Goal: Communication & Community: Answer question/provide support

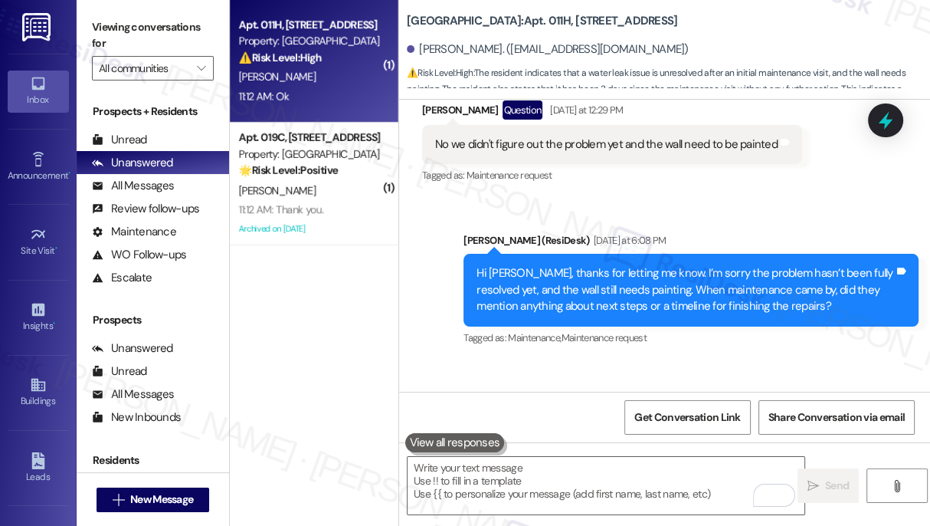
scroll to position [6513, 0]
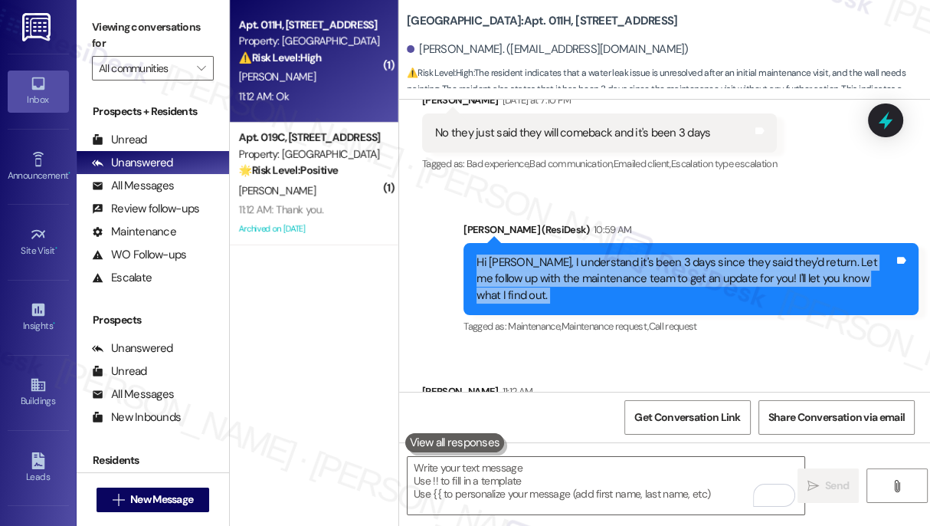
click at [654, 254] on div "Hi [PERSON_NAME], I understand it's been 3 days since they said they'd return. …" at bounding box center [686, 278] width 418 height 49
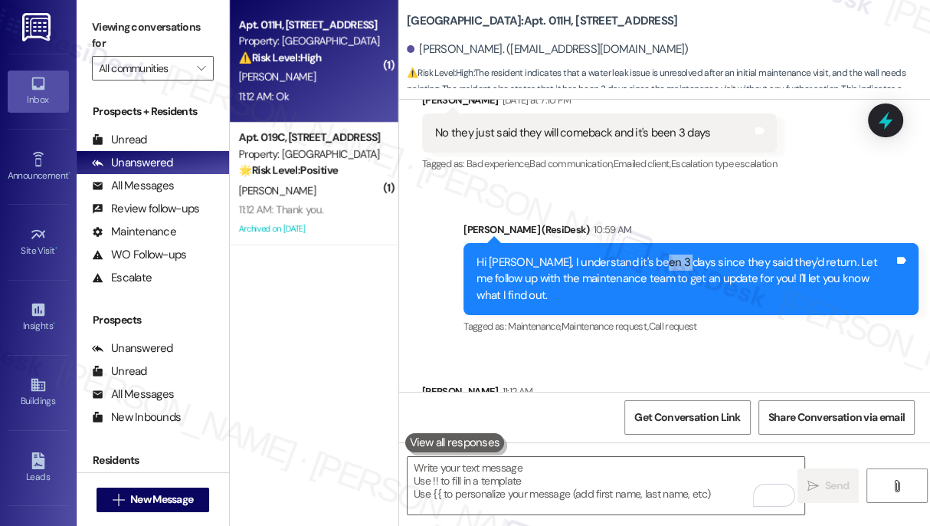
click at [654, 254] on div "Hi [PERSON_NAME], I understand it's been 3 days since they said they'd return. …" at bounding box center [686, 278] width 418 height 49
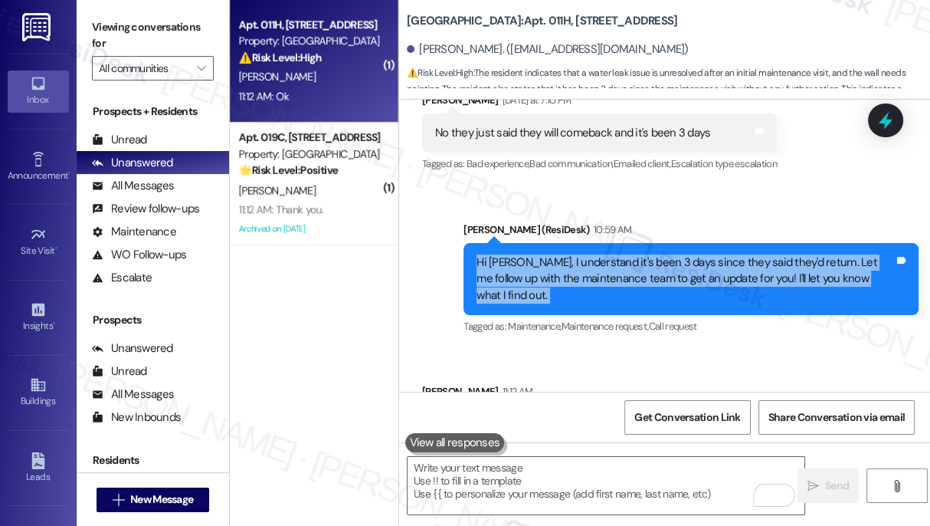
click at [654, 254] on div "Hi [PERSON_NAME], I understand it's been 3 days since they said they'd return. …" at bounding box center [686, 278] width 418 height 49
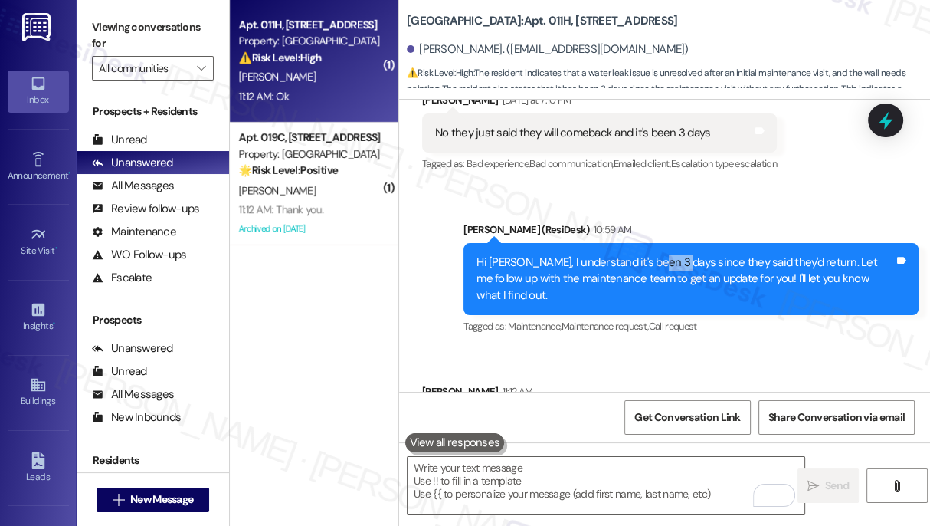
click at [654, 254] on div "Hi [PERSON_NAME], I understand it's been 3 days since they said they'd return. …" at bounding box center [686, 278] width 418 height 49
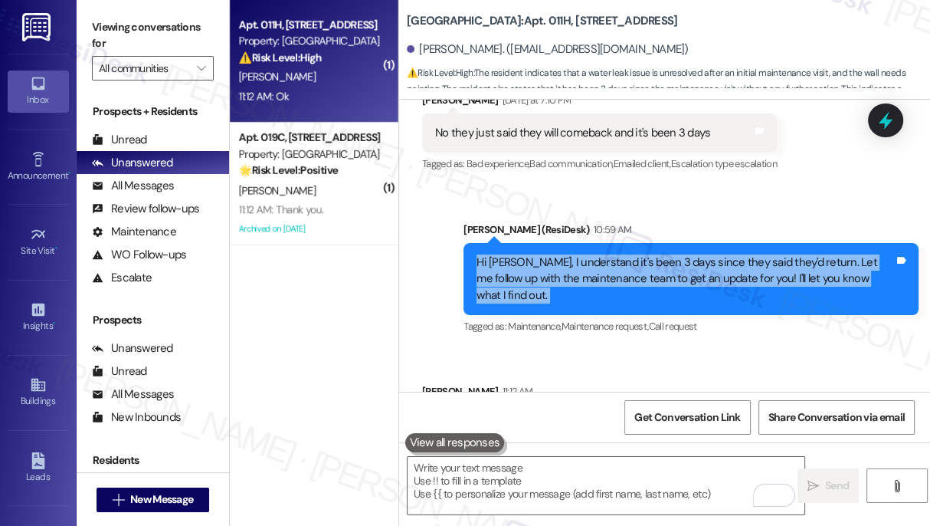
click at [654, 254] on div "Hi [PERSON_NAME], I understand it's been 3 days since they said they'd return. …" at bounding box center [686, 278] width 418 height 49
click at [578, 254] on div "Hi [PERSON_NAME], I understand it's been 3 days since they said they'd return. …" at bounding box center [686, 278] width 418 height 49
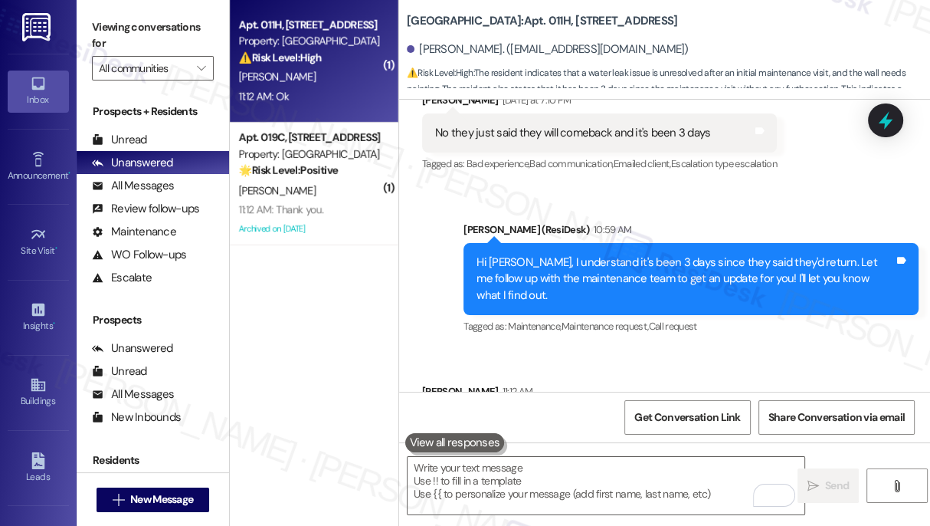
click at [578, 254] on div "Hi [PERSON_NAME], I understand it's been 3 days since they said they'd return. …" at bounding box center [686, 278] width 418 height 49
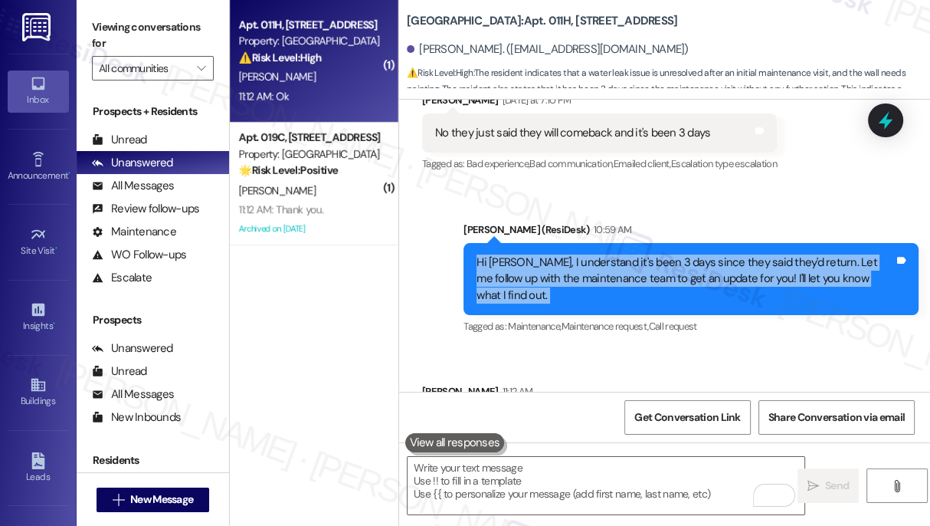
click at [578, 254] on div "Hi [PERSON_NAME], I understand it's been 3 days since they said they'd return. …" at bounding box center [686, 278] width 418 height 49
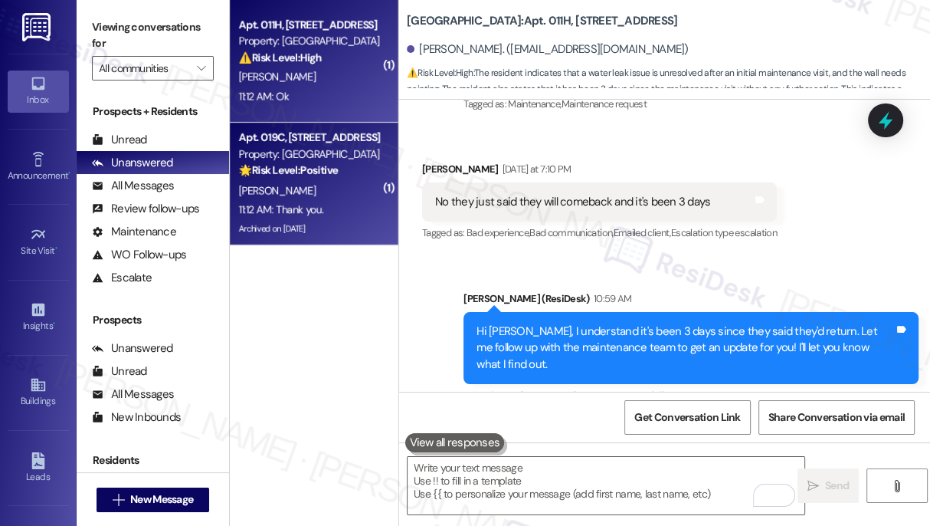
click at [261, 169] on strong "🌟 Risk Level: Positive" at bounding box center [288, 170] width 99 height 14
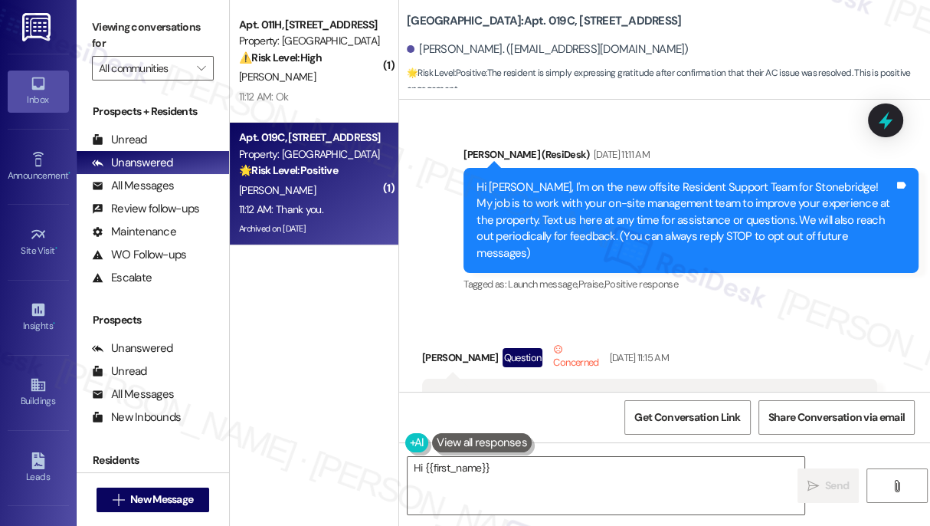
scroll to position [28540, 0]
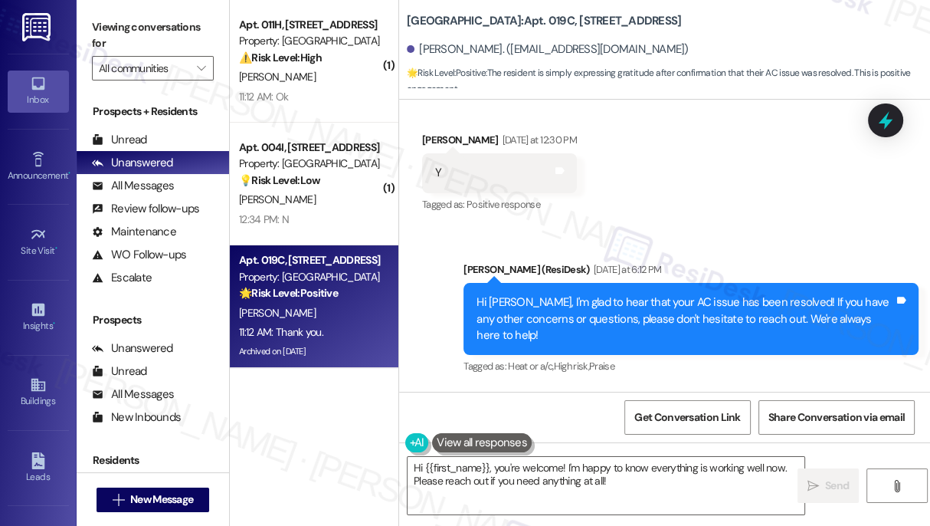
click at [595, 283] on div "Hi [PERSON_NAME], I'm glad to hear that your AC issue has been resolved! If you…" at bounding box center [691, 319] width 455 height 72
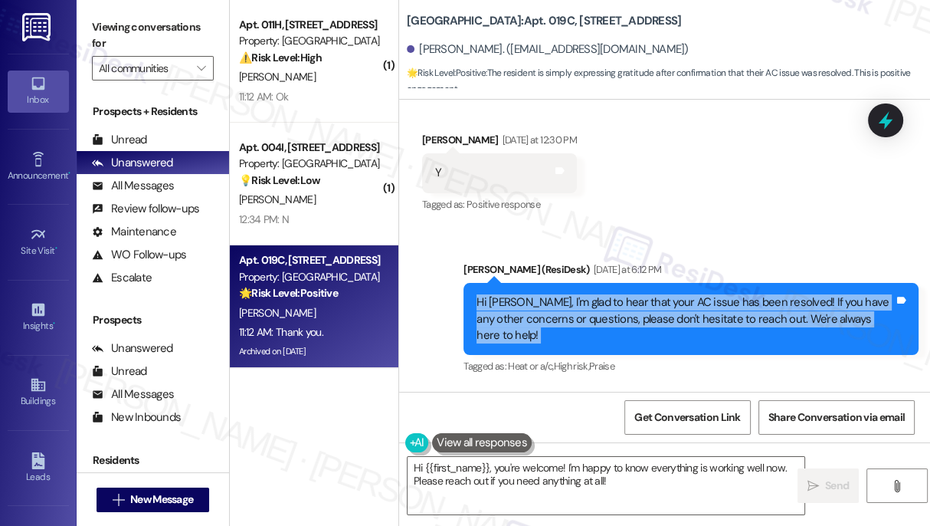
click at [595, 283] on div "Hi [PERSON_NAME], I'm glad to hear that your AC issue has been resolved! If you…" at bounding box center [691, 319] width 455 height 72
click at [595, 294] on div "Hi [PERSON_NAME], I'm glad to hear that your AC issue has been resolved! If you…" at bounding box center [686, 318] width 418 height 49
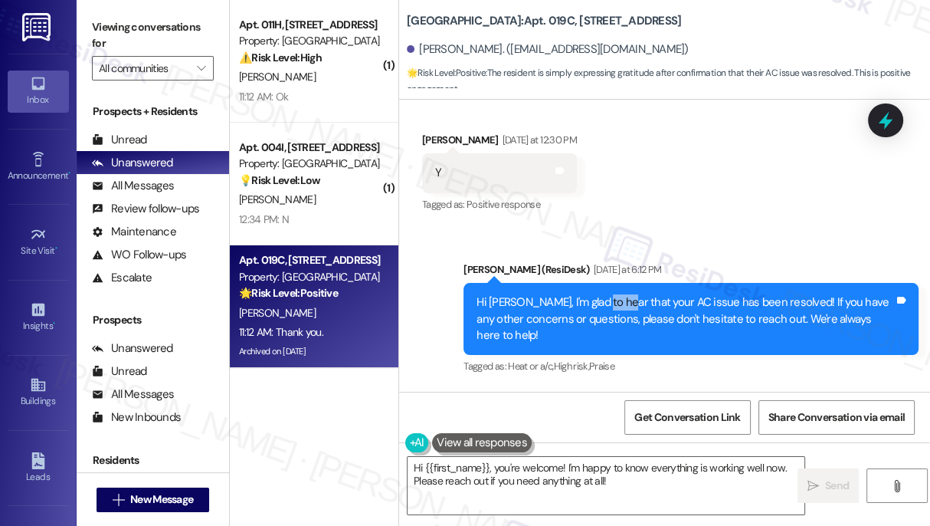
click at [595, 294] on div "Hi [PERSON_NAME], I'm glad to hear that your AC issue has been resolved! If you…" at bounding box center [686, 318] width 418 height 49
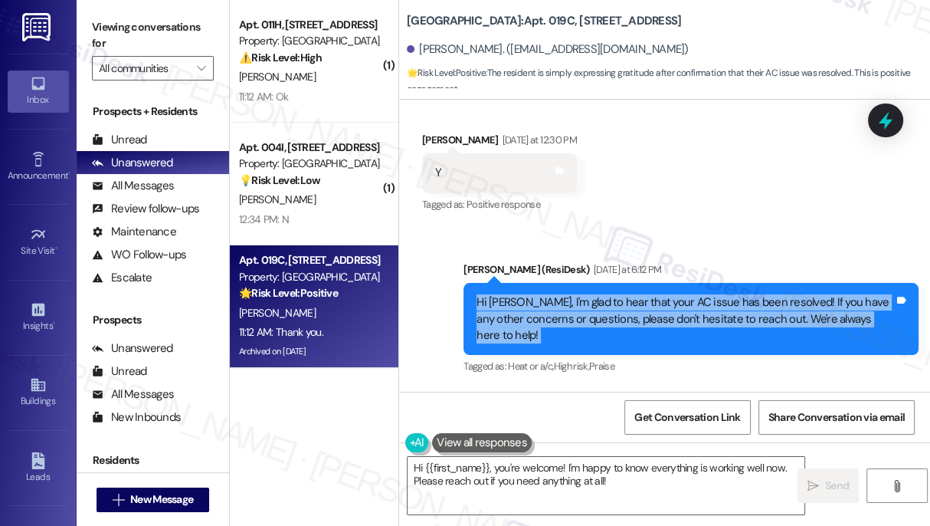
click at [594, 294] on div "Hi [PERSON_NAME], I'm glad to hear that your AC issue has been resolved! If you…" at bounding box center [686, 318] width 418 height 49
click at [704, 294] on div "Hi [PERSON_NAME], I'm glad to hear that your AC issue has been resolved! If you…" at bounding box center [686, 318] width 418 height 49
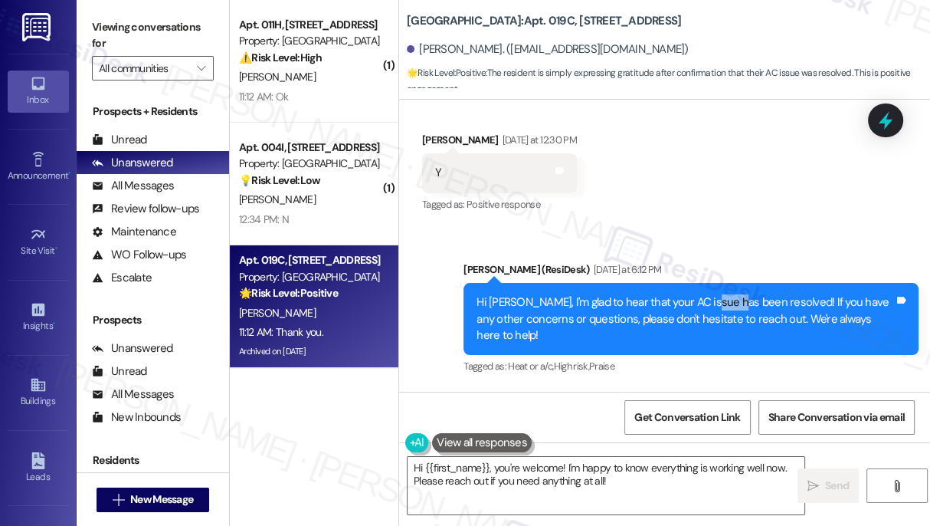
click at [704, 294] on div "Hi [PERSON_NAME], I'm glad to hear that your AC issue has been resolved! If you…" at bounding box center [686, 318] width 418 height 49
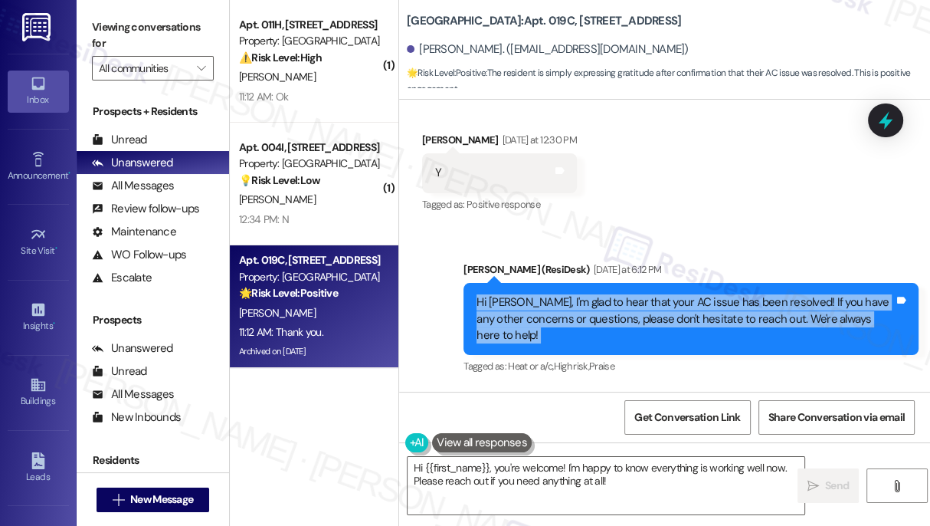
click at [704, 294] on div "Hi [PERSON_NAME], I'm glad to hear that your AC issue has been resolved! If you…" at bounding box center [686, 318] width 418 height 49
click at [606, 294] on div "Hi [PERSON_NAME], I'm glad to hear that your AC issue has been resolved! If you…" at bounding box center [686, 318] width 418 height 49
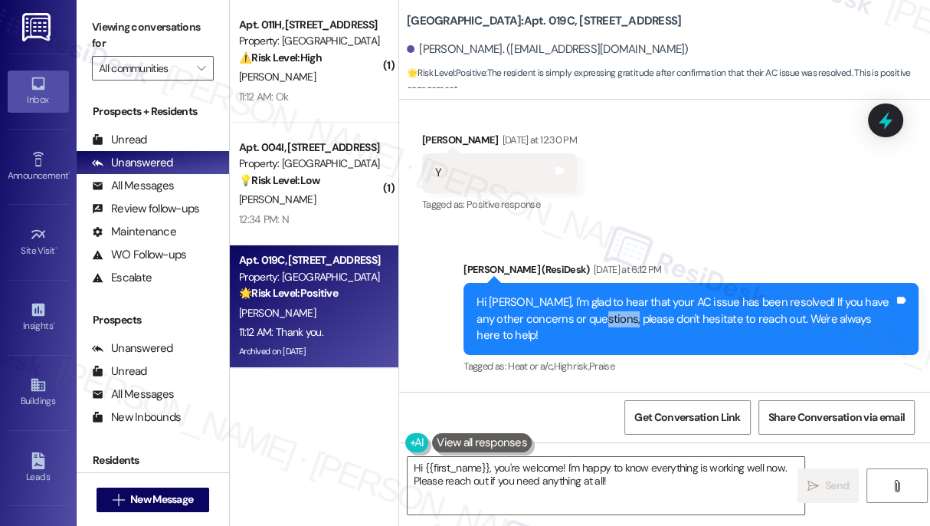
click at [606, 294] on div "Hi [PERSON_NAME], I'm glad to hear that your AC issue has been resolved! If you…" at bounding box center [686, 318] width 418 height 49
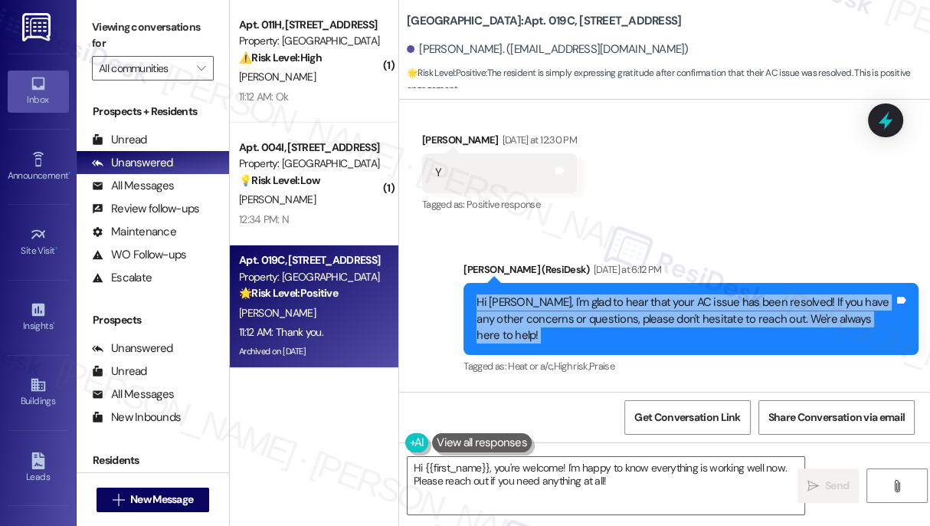
click at [606, 294] on div "Hi [PERSON_NAME], I'm glad to hear that your AC issue has been resolved! If you…" at bounding box center [686, 318] width 418 height 49
click at [586, 474] on textarea "Hi {{first_name}}, you're welcome! I'm happy to know everything is working well…" at bounding box center [606, 485] width 397 height 57
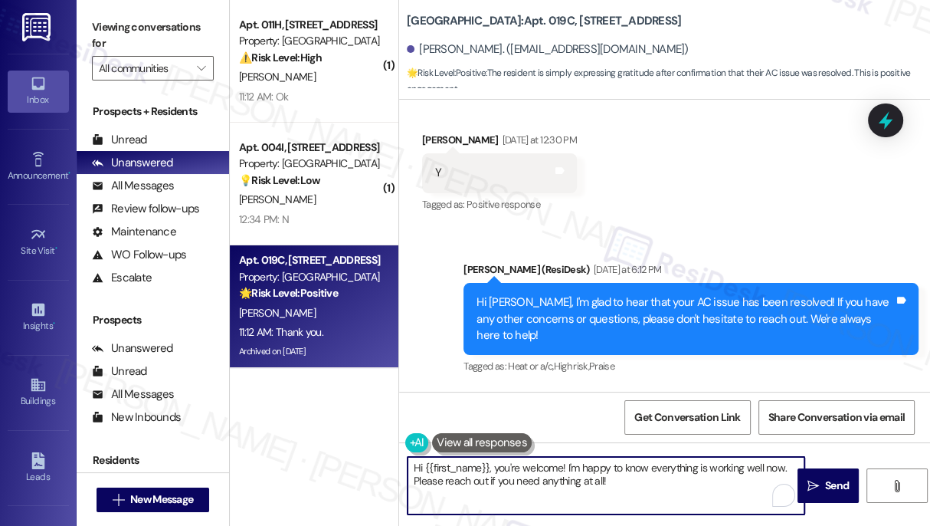
click at [586, 474] on textarea "Hi {{first_name}}, you're welcome! I'm happy to know everything is working well…" at bounding box center [606, 485] width 397 height 57
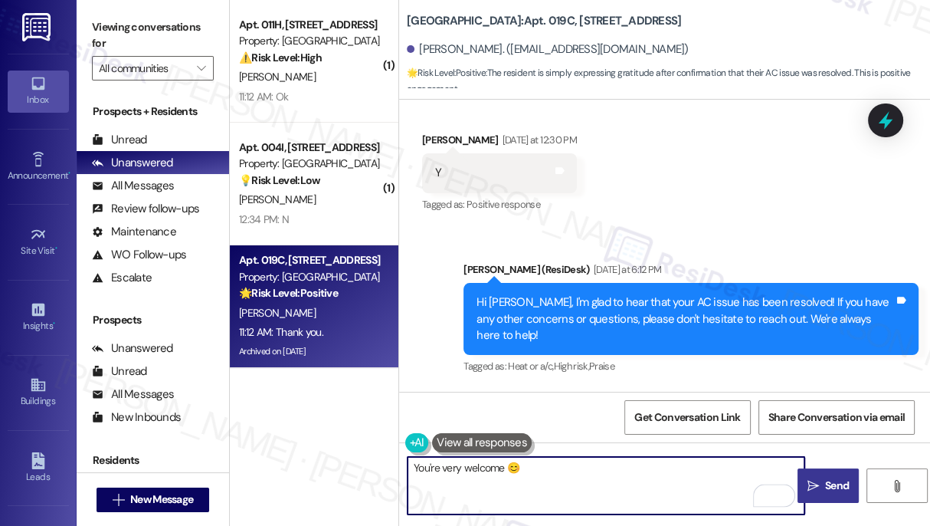
click at [822, 478] on span "Send" at bounding box center [837, 485] width 30 height 16
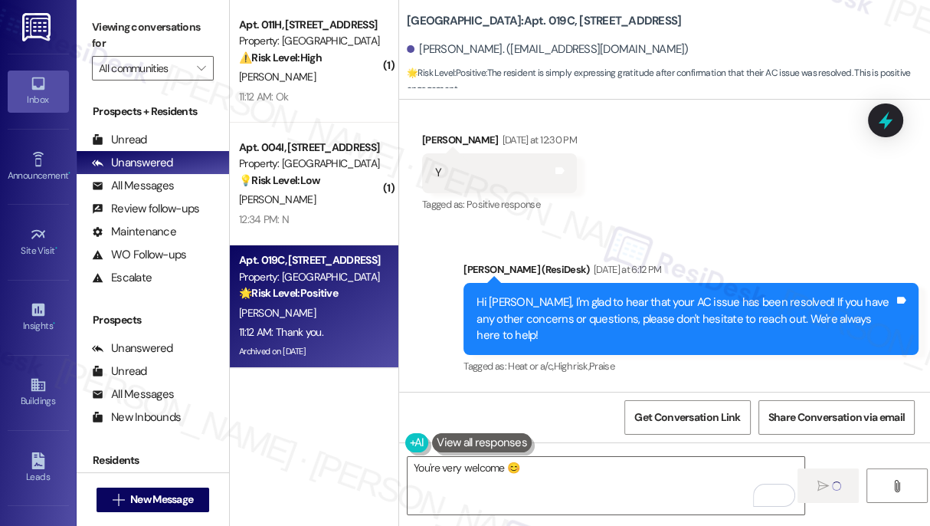
type textarea "Fetching suggested responses. Please feel free to read through the conversation…"
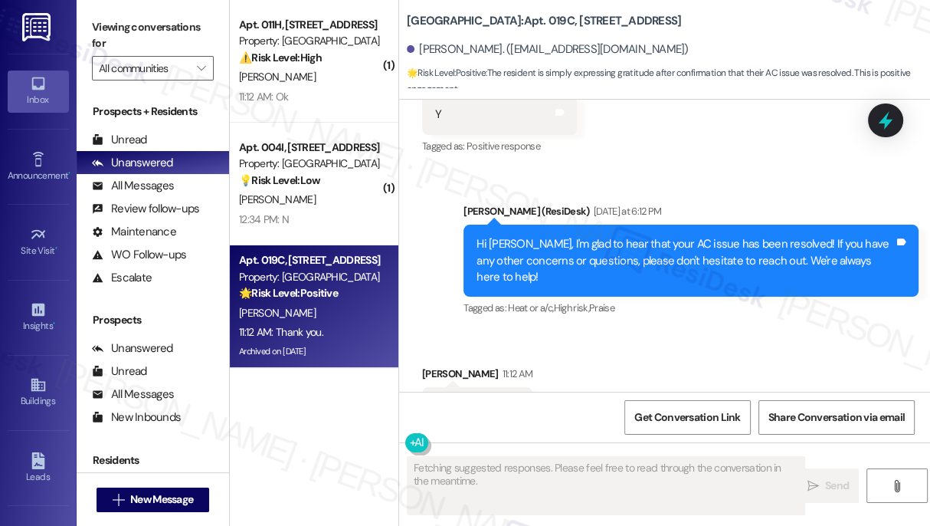
scroll to position [28646, 0]
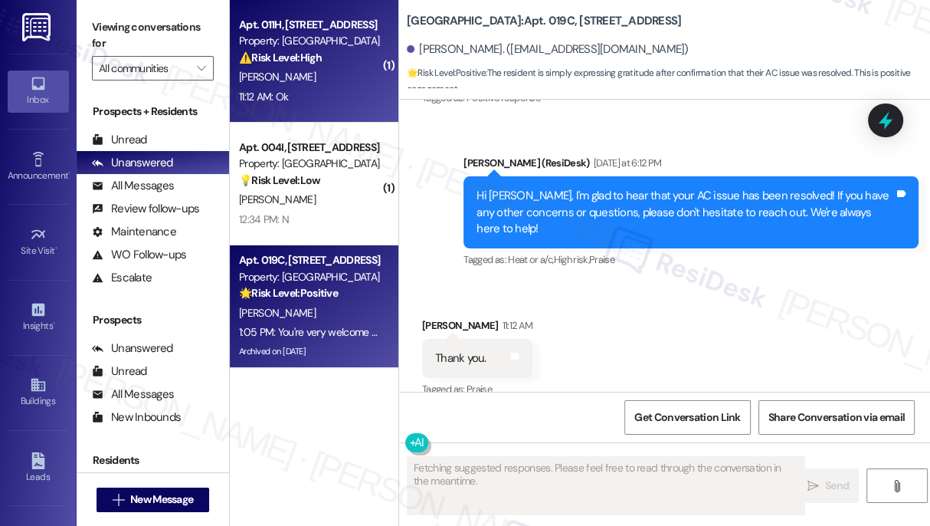
click at [271, 63] on strong "⚠️ Risk Level: High" at bounding box center [280, 58] width 83 height 14
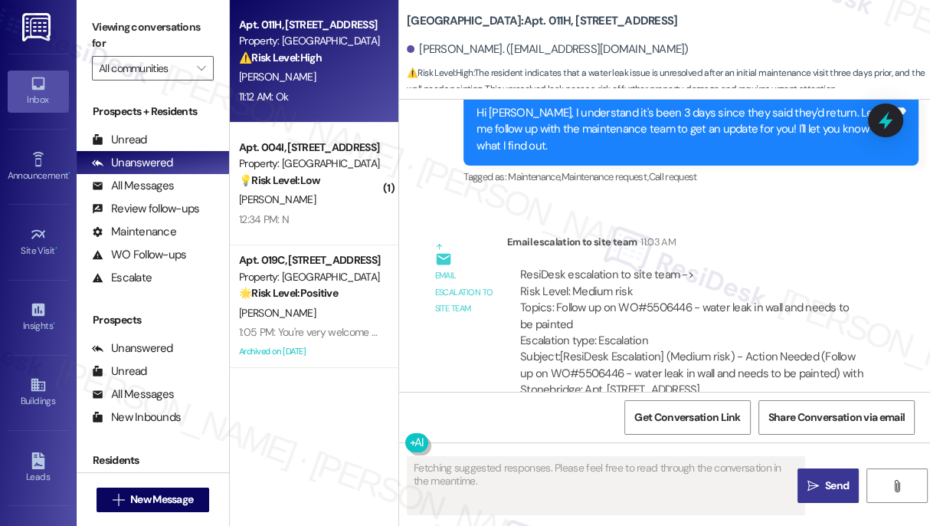
scroll to position [6757, 0]
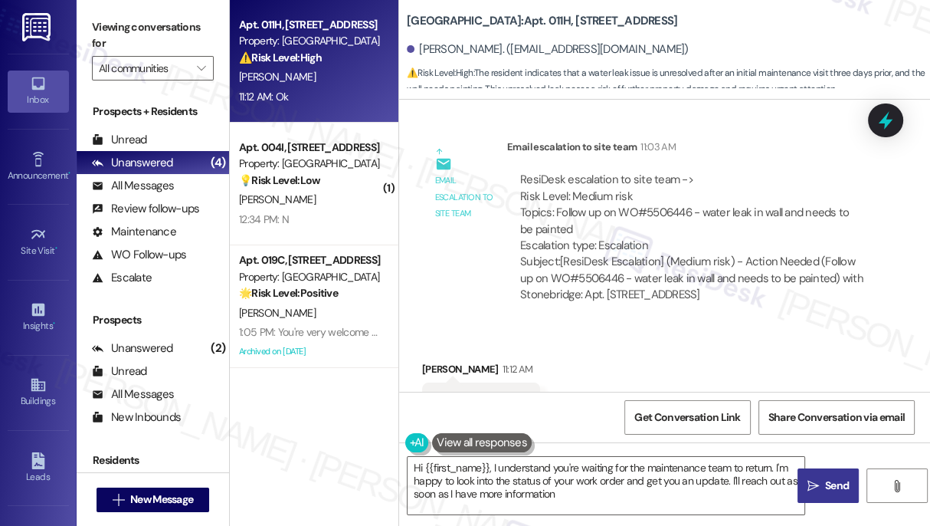
type textarea "Hi {{first_name}}, I understand you're waiting for the maintenance team to retu…"
